Goal: Transaction & Acquisition: Purchase product/service

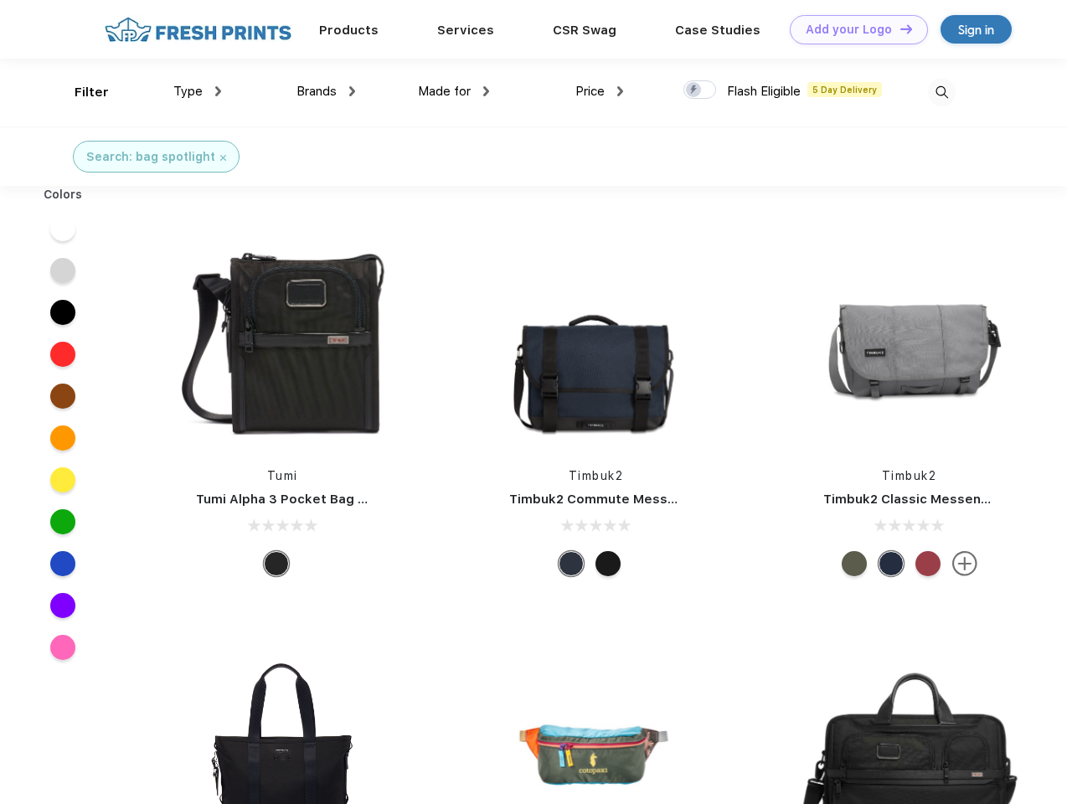
scroll to position [1, 0]
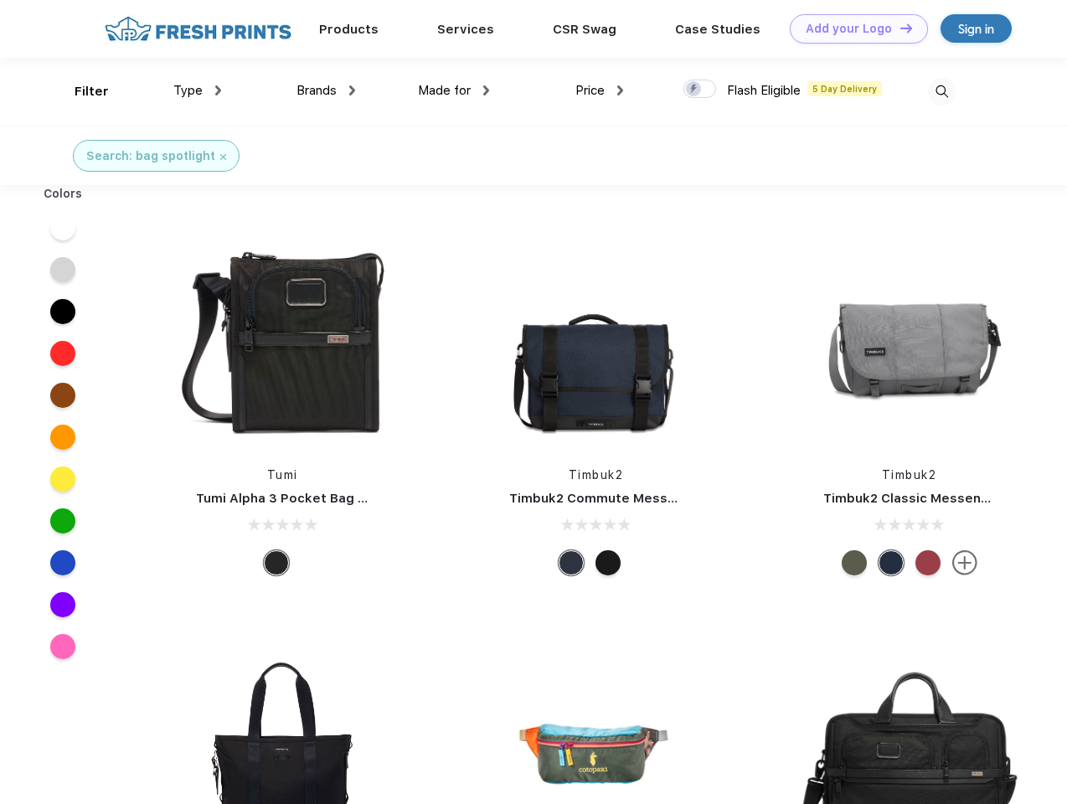
click at [852, 28] on link "Add your Logo Design Tool" at bounding box center [859, 28] width 138 height 29
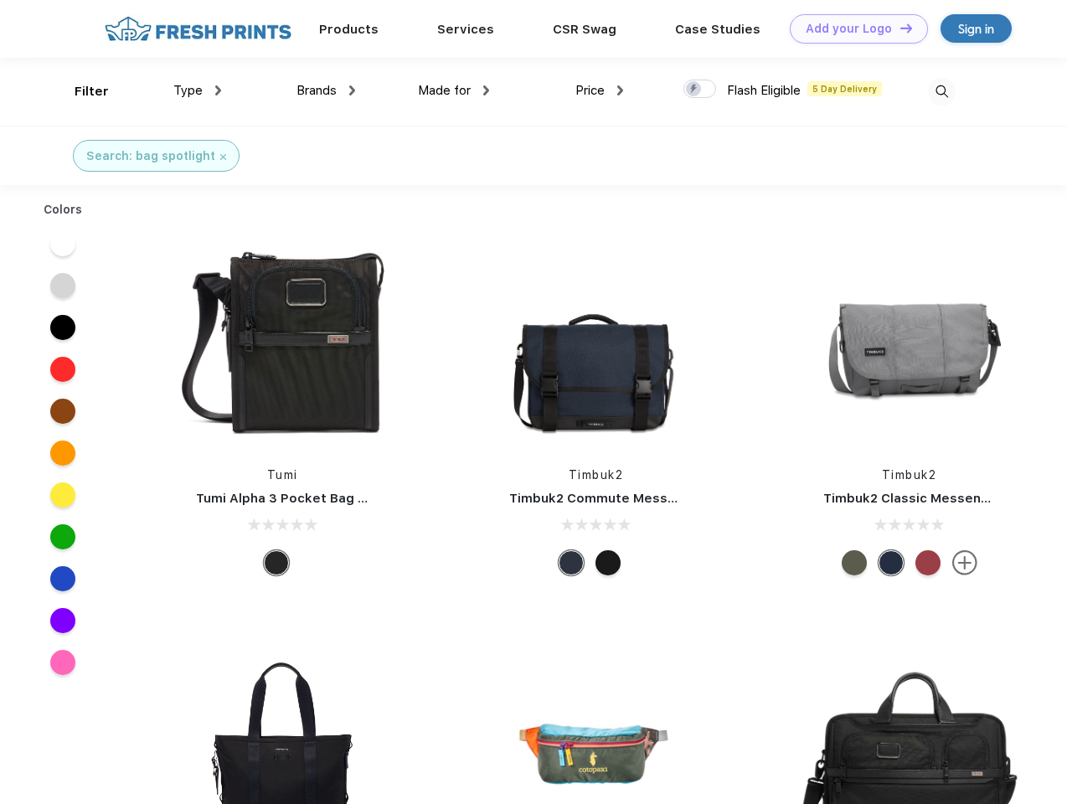
click at [0, 0] on div "Design Tool" at bounding box center [0, 0] width 0 height 0
click at [899, 28] on link "Add your Logo Design Tool" at bounding box center [859, 28] width 138 height 29
click at [80, 91] on div "Filter" at bounding box center [92, 91] width 34 height 19
click at [198, 90] on span "Type" at bounding box center [187, 90] width 29 height 15
click at [326, 90] on span "Brands" at bounding box center [316, 90] width 40 height 15
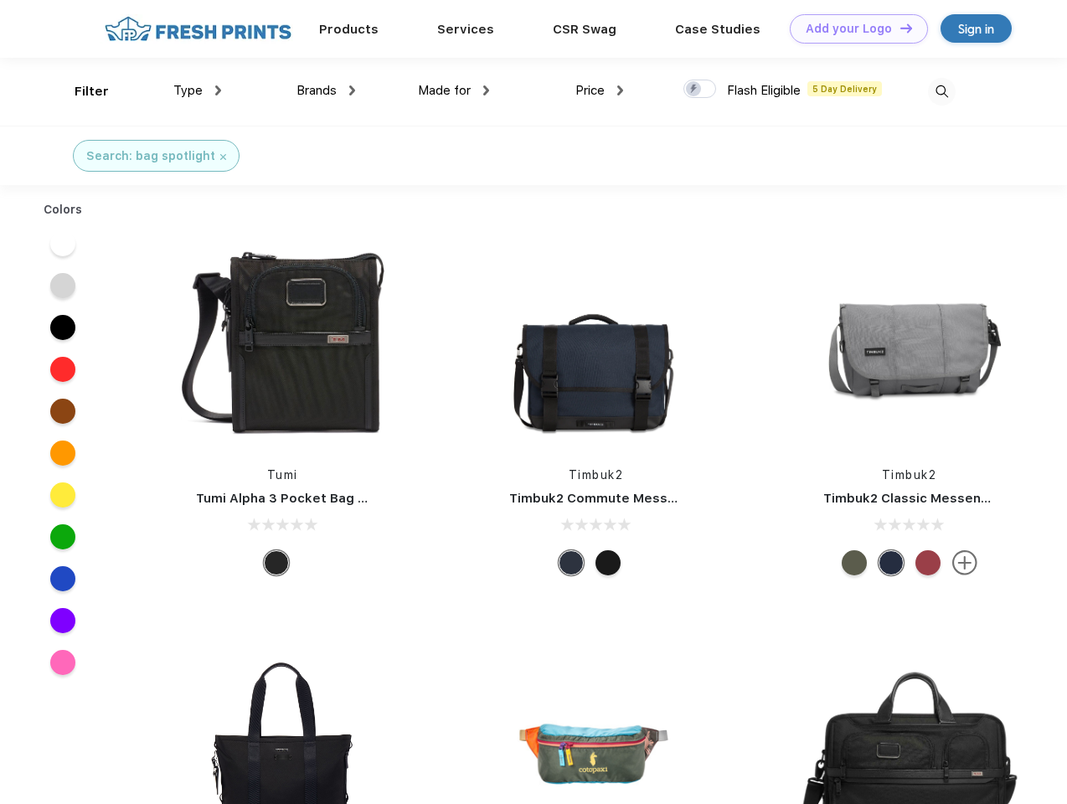
click at [454, 90] on span "Made for" at bounding box center [444, 90] width 53 height 15
click at [600, 90] on span "Price" at bounding box center [589, 90] width 29 height 15
click at [700, 90] on div at bounding box center [699, 89] width 33 height 18
click at [694, 90] on input "checkbox" at bounding box center [688, 84] width 11 height 11
click at [941, 91] on img at bounding box center [942, 92] width 28 height 28
